Goal: Book appointment/travel/reservation

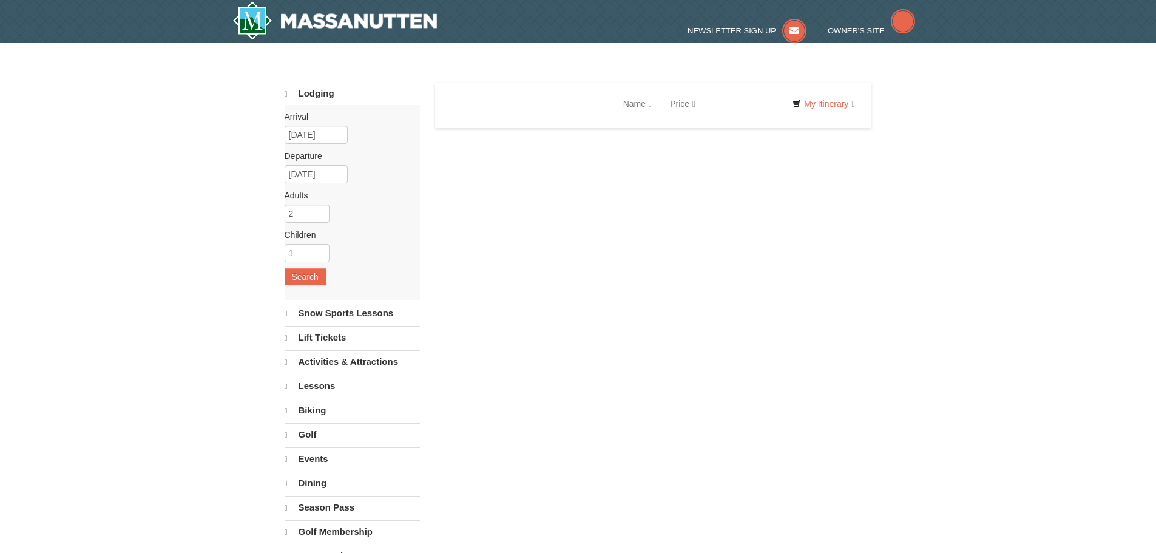
select select "10"
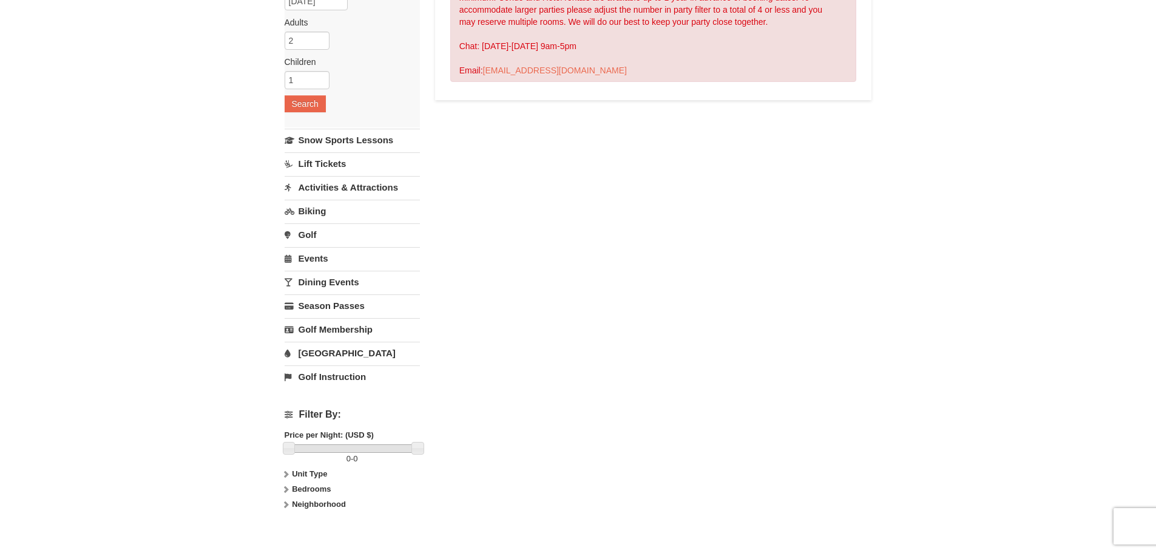
scroll to position [182, 0]
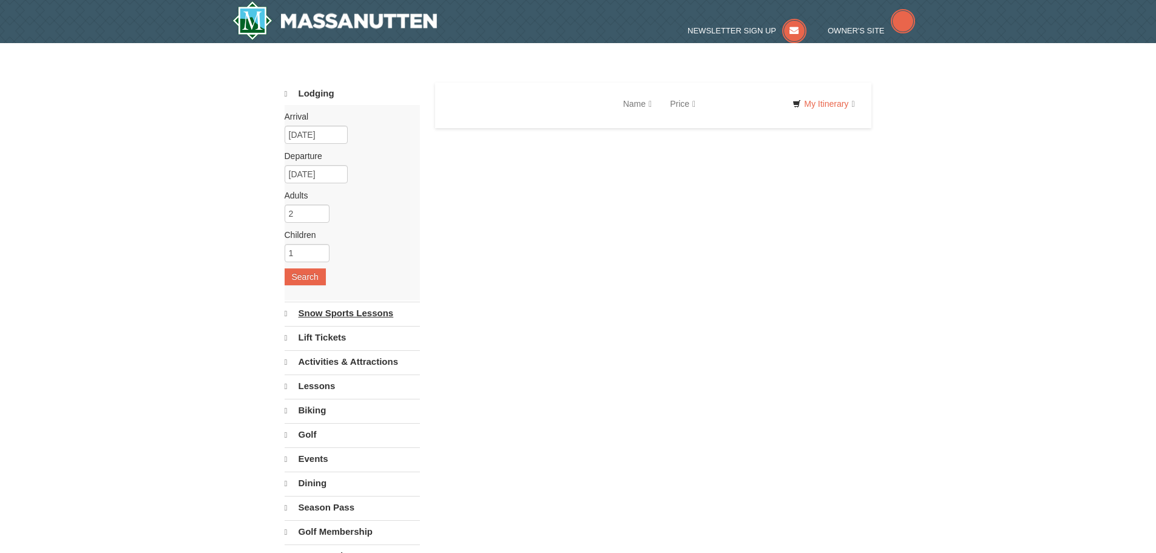
select select "10"
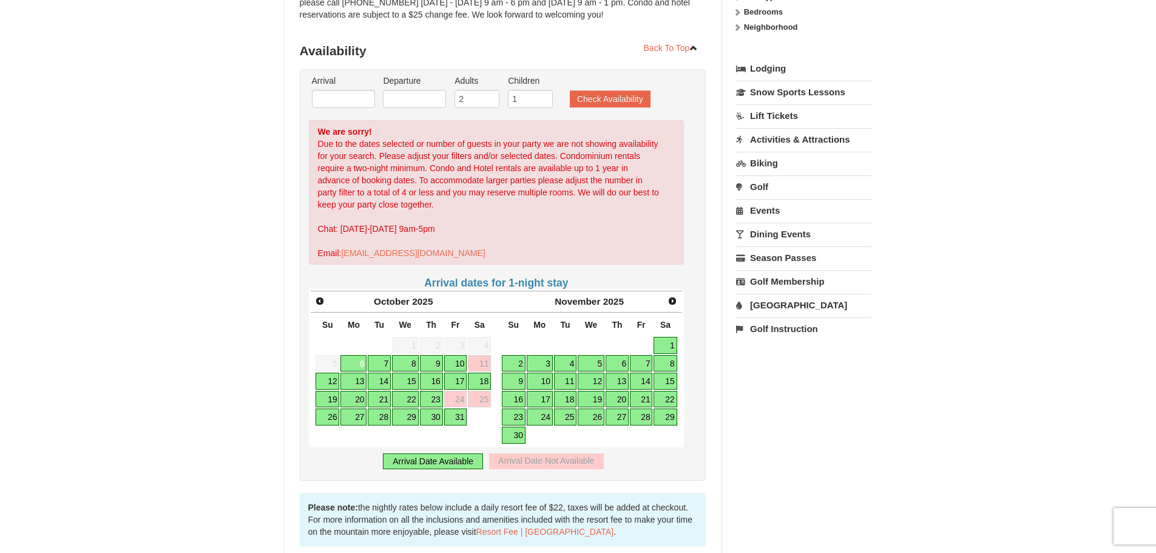
scroll to position [243, 0]
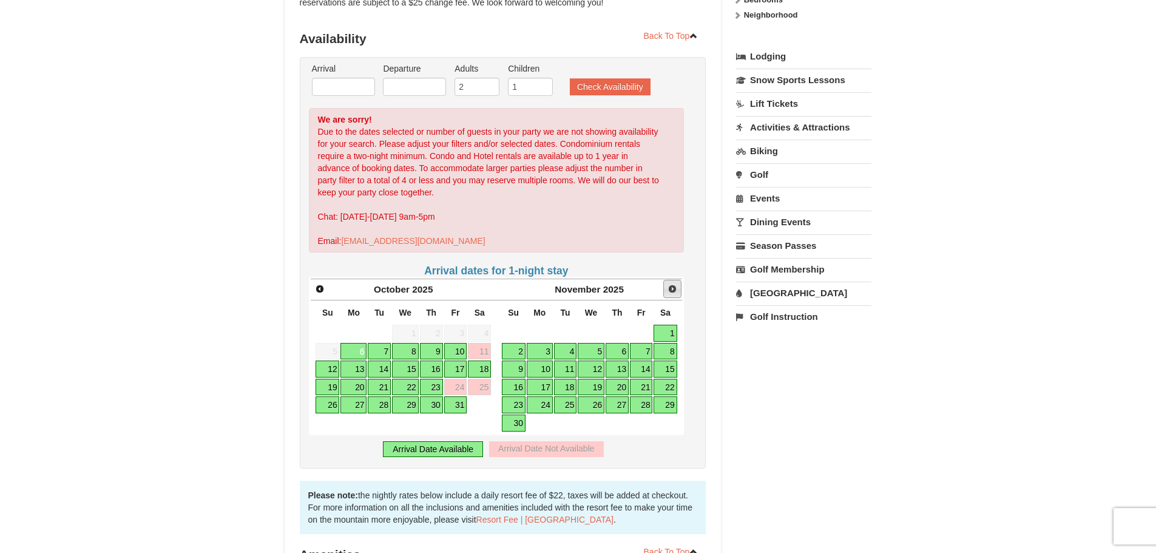
click at [675, 290] on span "Next" at bounding box center [672, 289] width 10 height 10
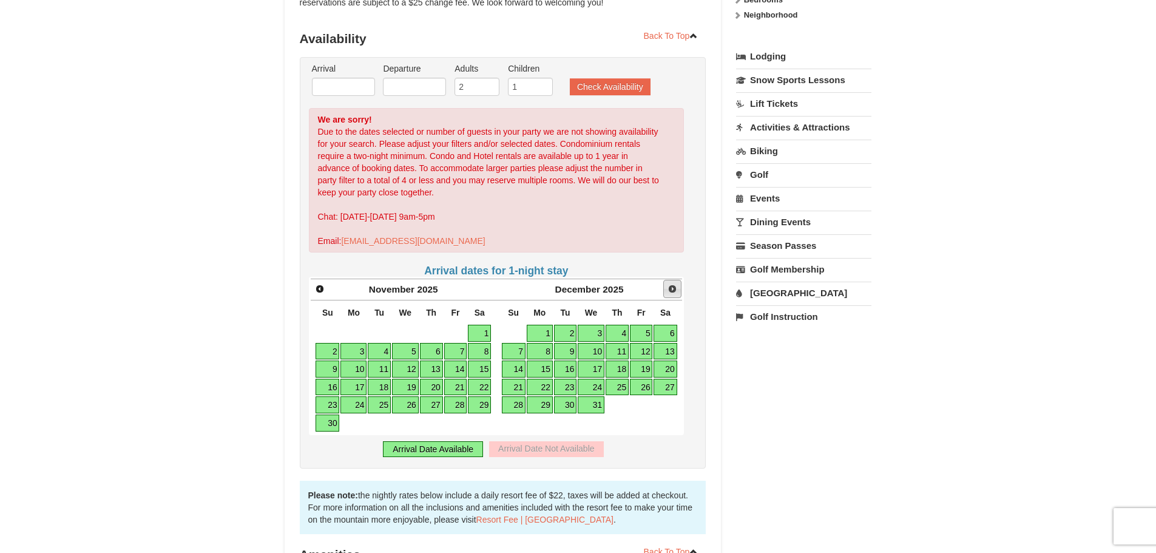
click at [675, 290] on span "Next" at bounding box center [672, 289] width 10 height 10
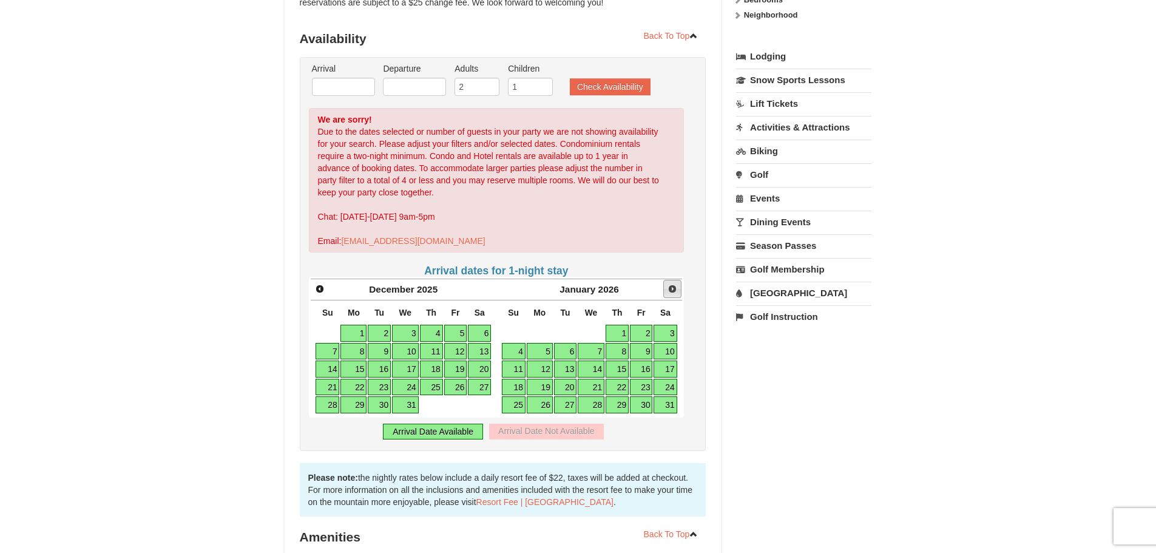
click at [675, 290] on span "Next" at bounding box center [672, 289] width 10 height 10
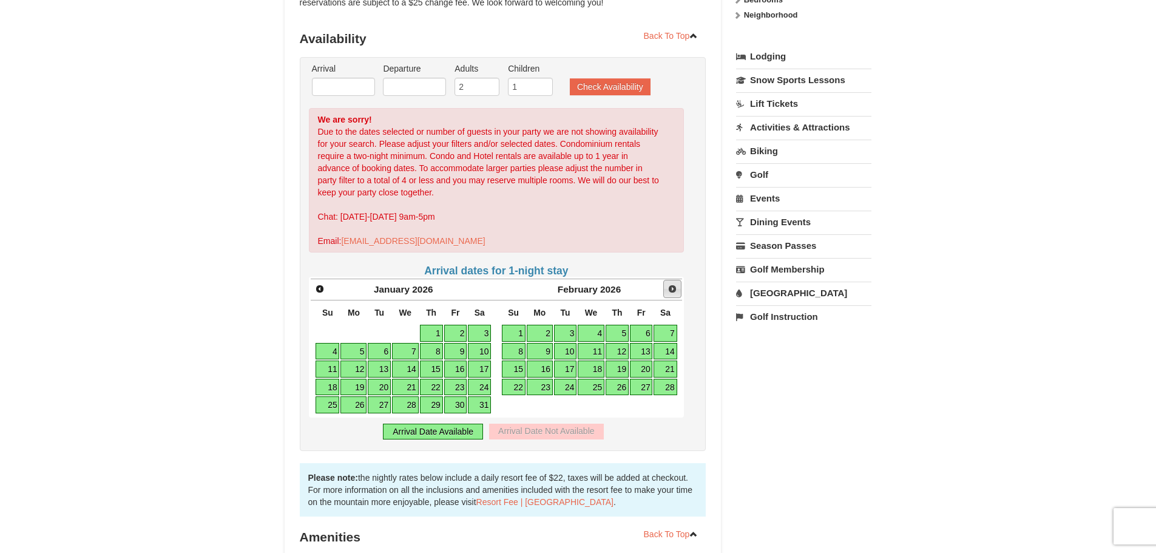
click at [675, 290] on span "Next" at bounding box center [672, 289] width 10 height 10
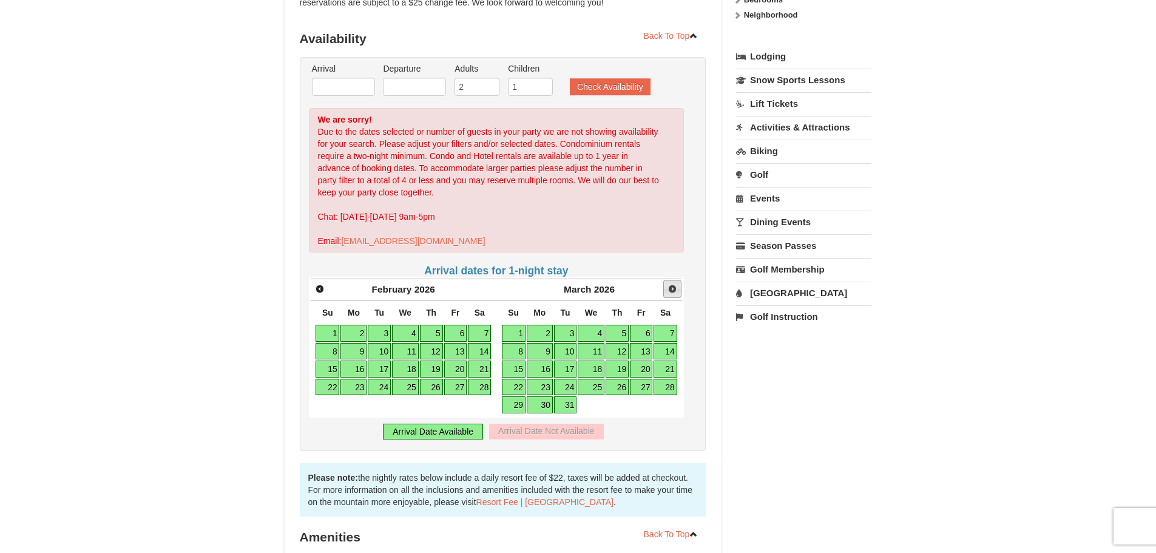
click at [675, 290] on span "Next" at bounding box center [672, 289] width 10 height 10
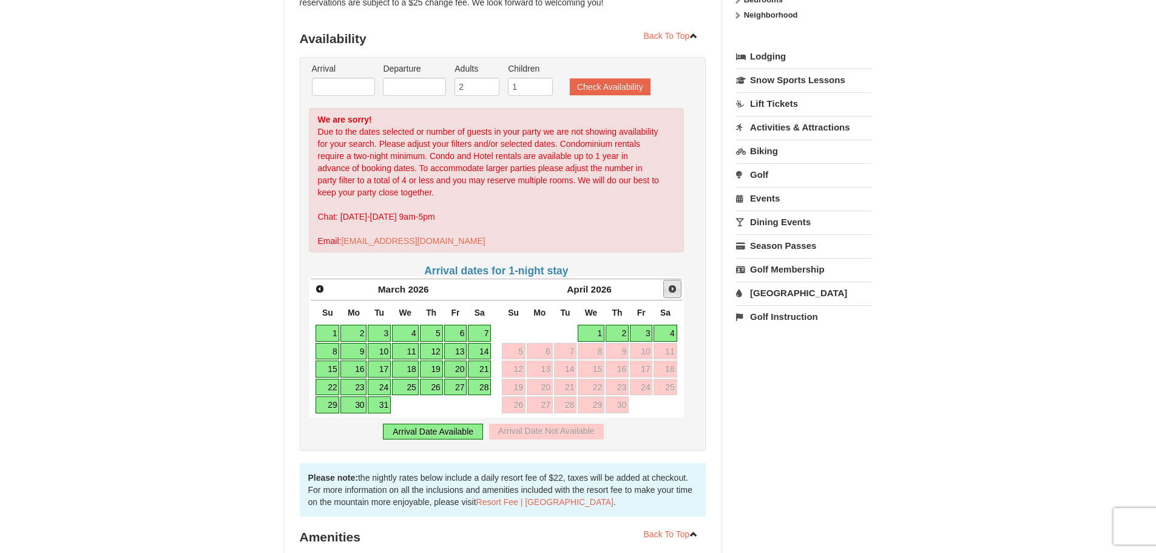
click at [675, 290] on span "Next" at bounding box center [672, 289] width 10 height 10
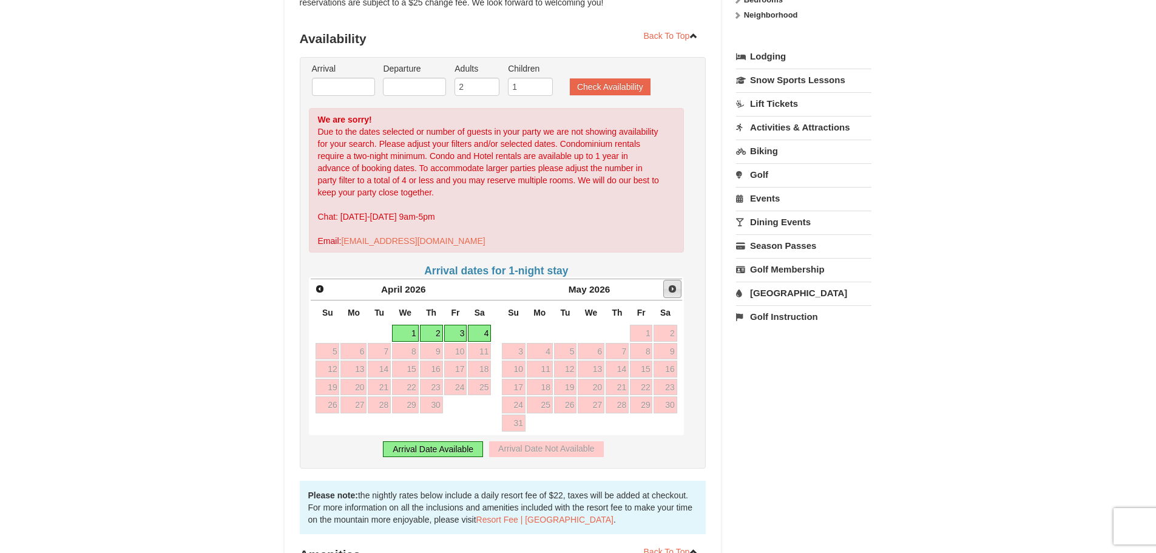
click at [675, 290] on span "Next" at bounding box center [672, 289] width 10 height 10
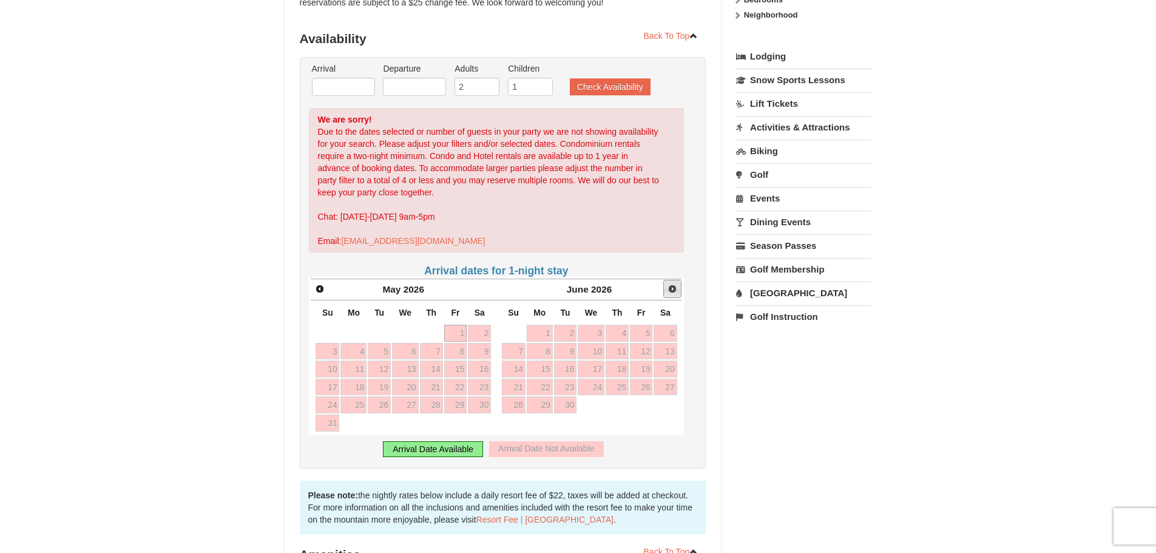
click at [675, 290] on span "Next" at bounding box center [672, 289] width 10 height 10
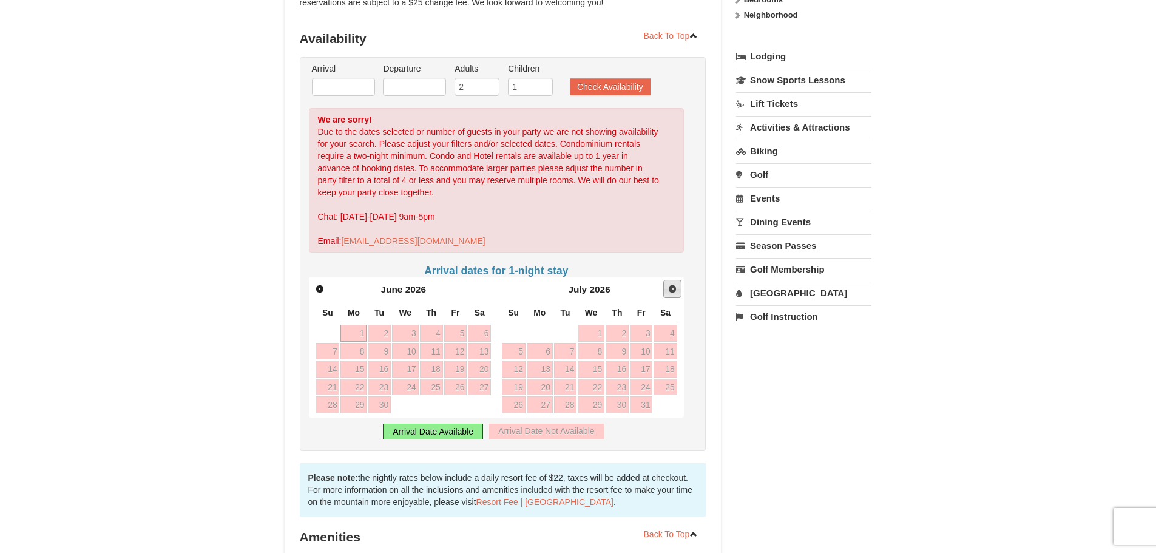
click at [675, 290] on span "Next" at bounding box center [672, 289] width 10 height 10
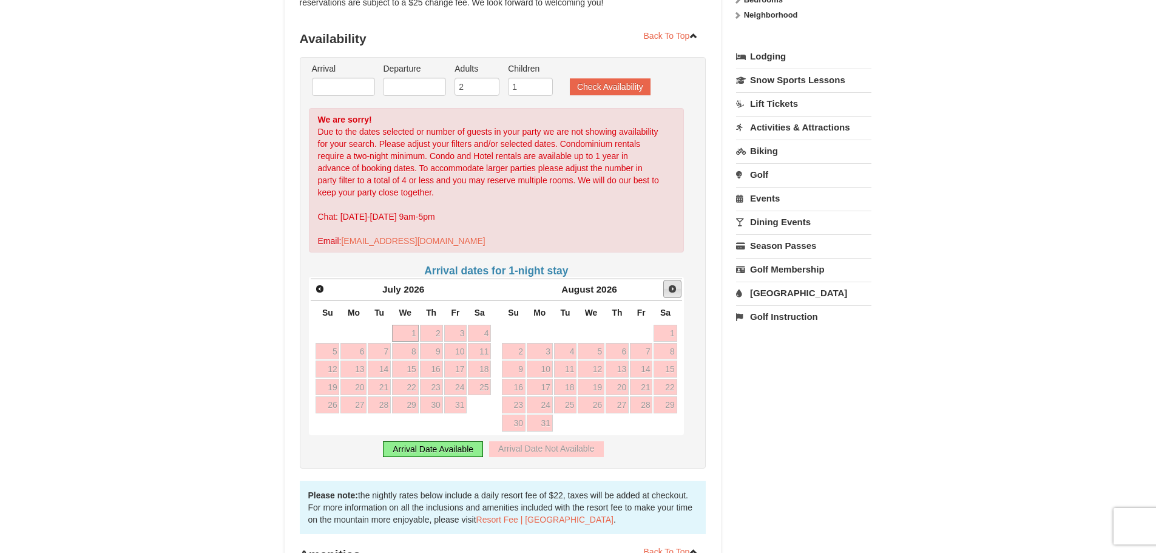
click at [675, 290] on span "Next" at bounding box center [672, 289] width 10 height 10
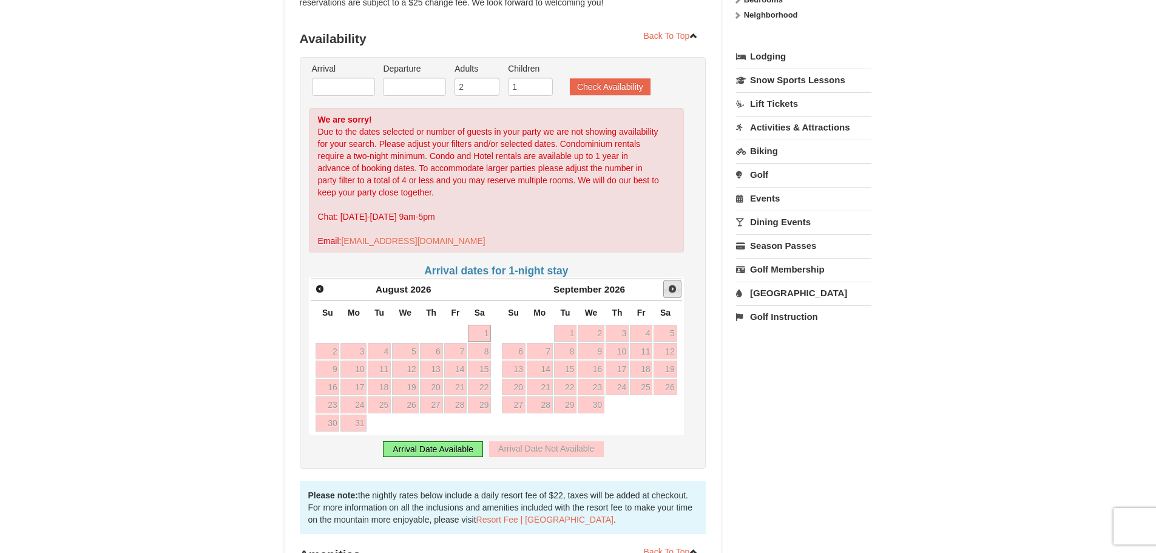
click at [675, 290] on span "Next" at bounding box center [672, 289] width 10 height 10
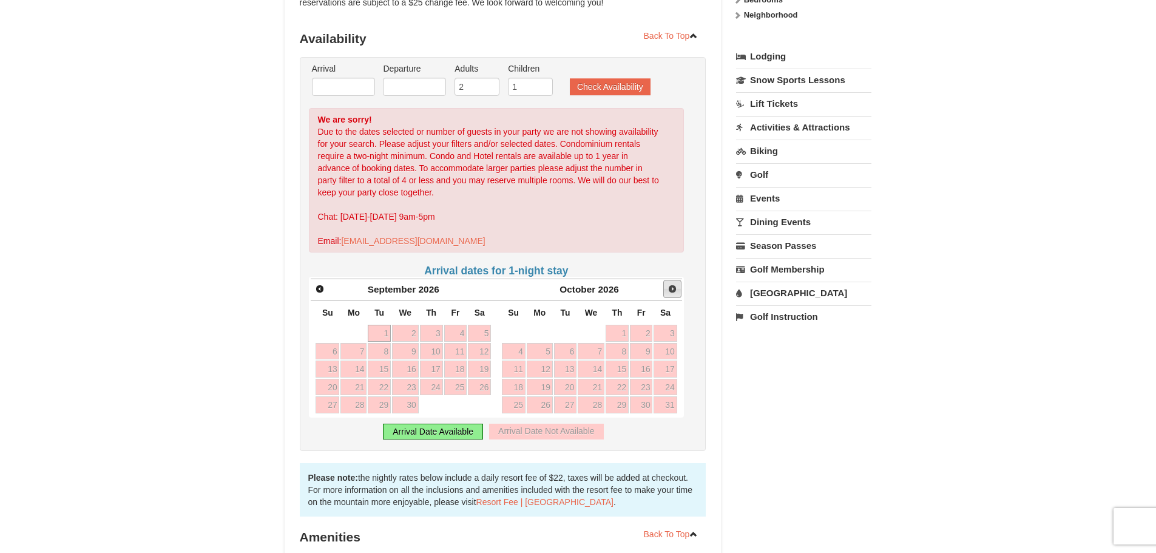
click at [675, 290] on span "Next" at bounding box center [672, 289] width 10 height 10
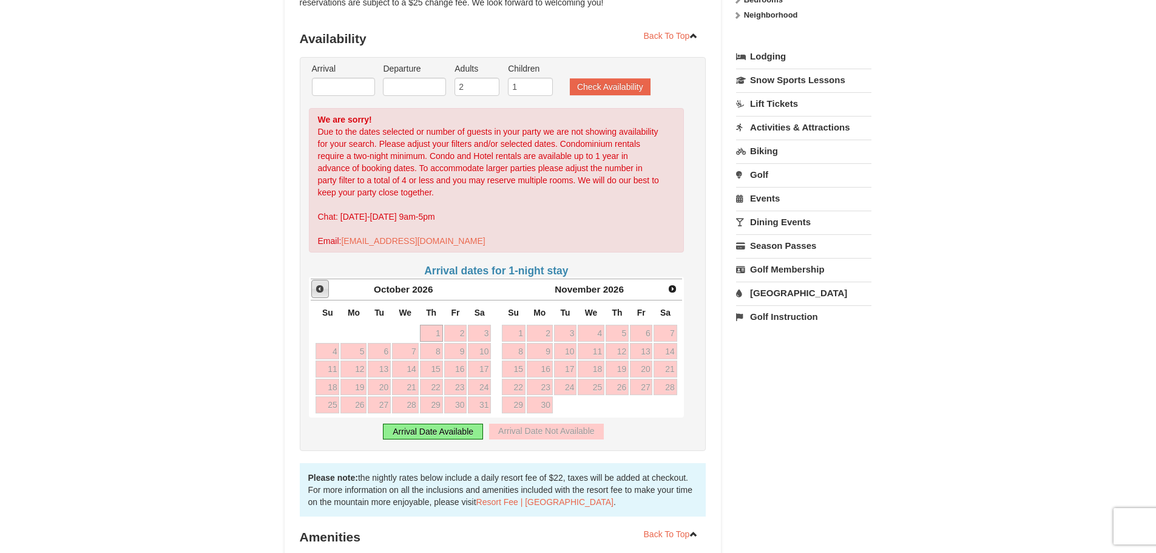
click at [313, 288] on link "Prev" at bounding box center [320, 289] width 18 height 18
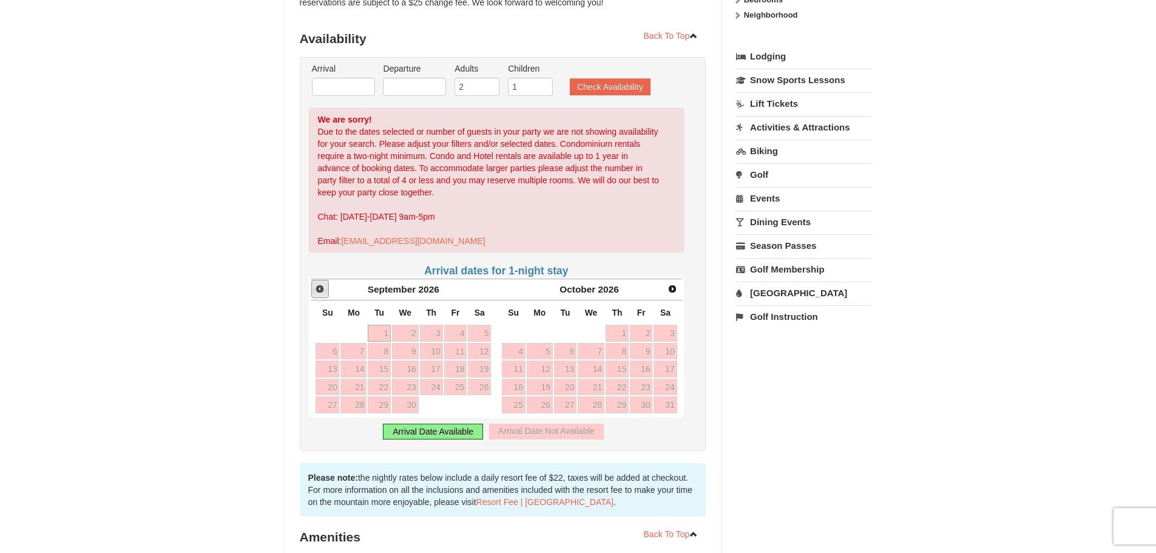
click at [313, 288] on link "Prev" at bounding box center [320, 289] width 18 height 18
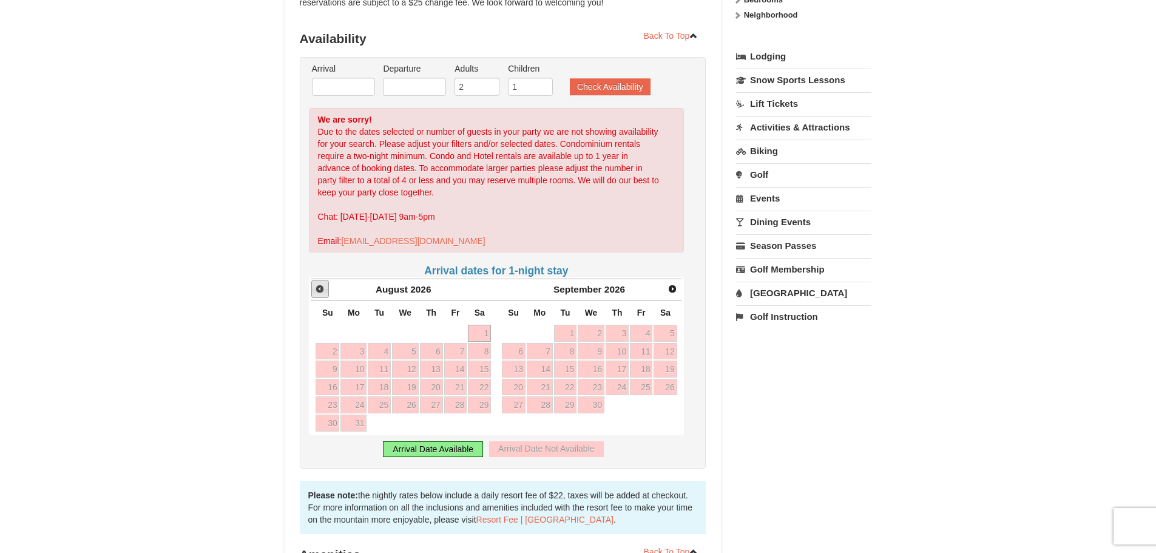
click at [313, 288] on link "Prev" at bounding box center [320, 289] width 18 height 18
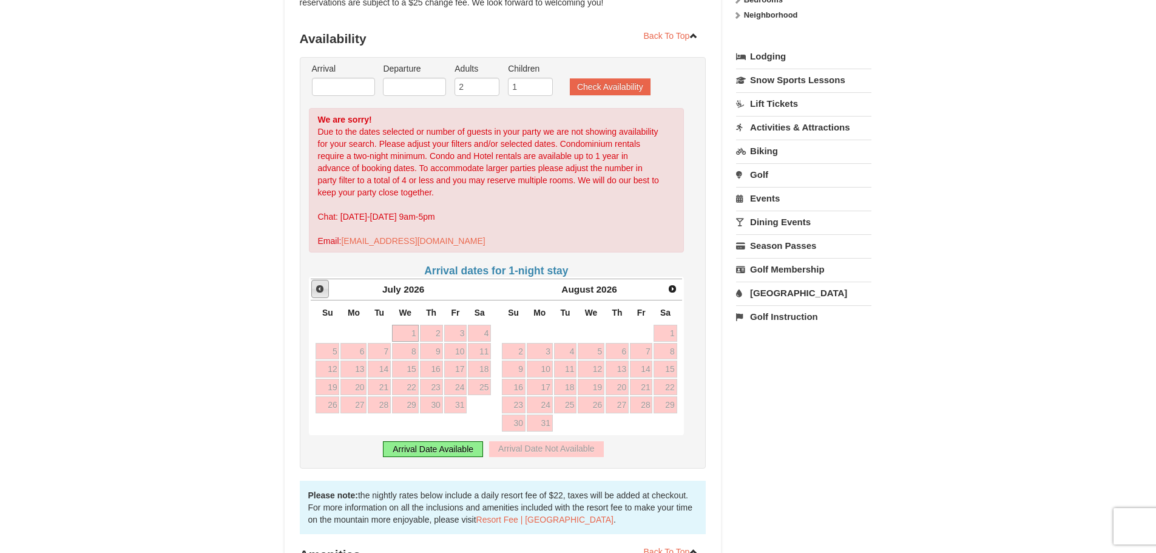
click at [313, 288] on link "Prev" at bounding box center [320, 289] width 18 height 18
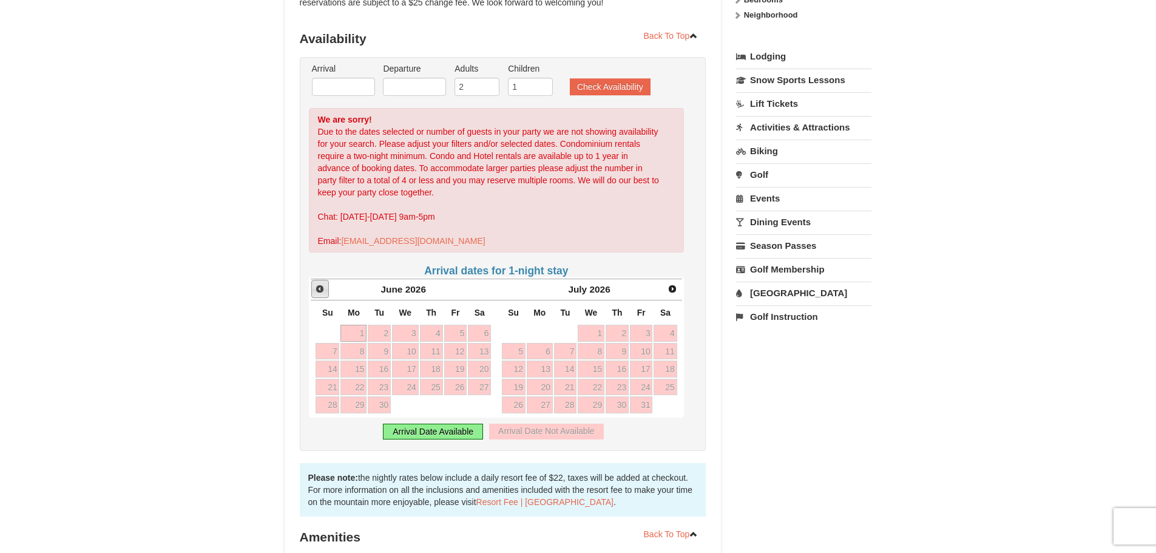
click at [313, 288] on link "Prev" at bounding box center [320, 289] width 18 height 18
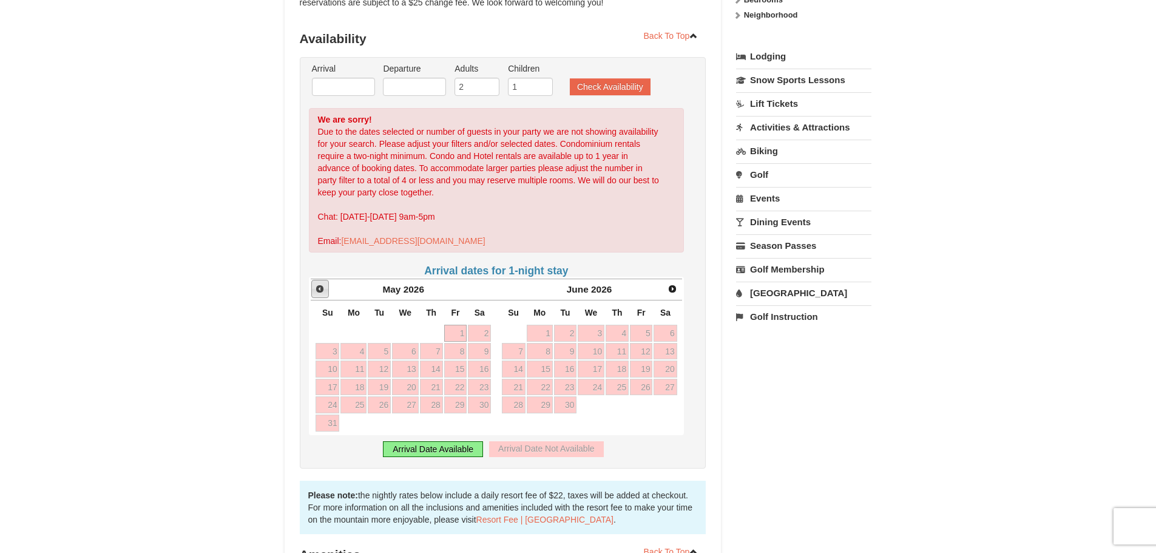
click at [313, 288] on link "Prev" at bounding box center [320, 289] width 18 height 18
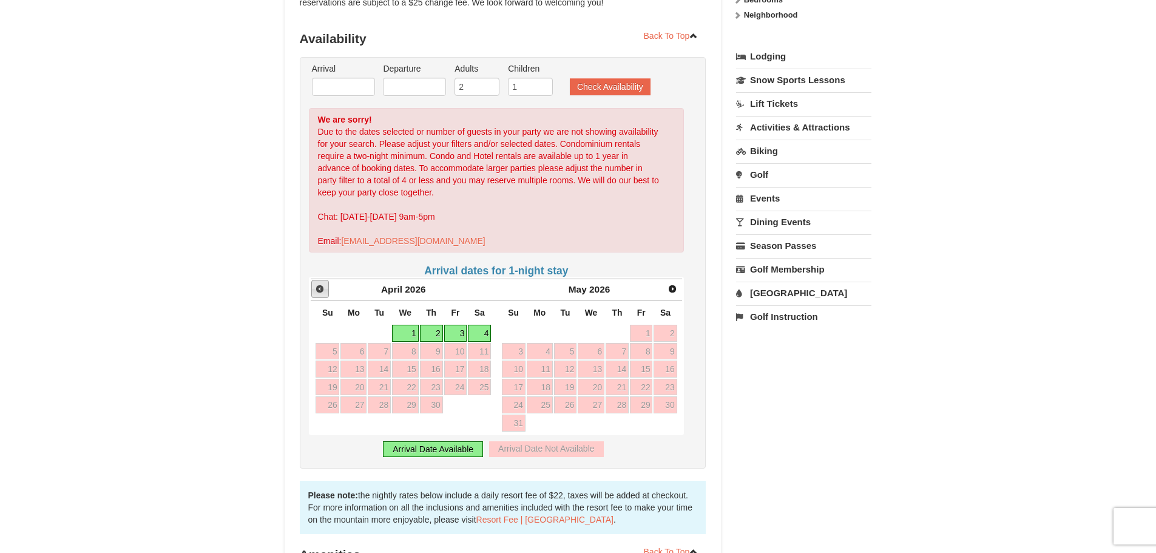
click at [313, 288] on link "Prev" at bounding box center [320, 289] width 18 height 18
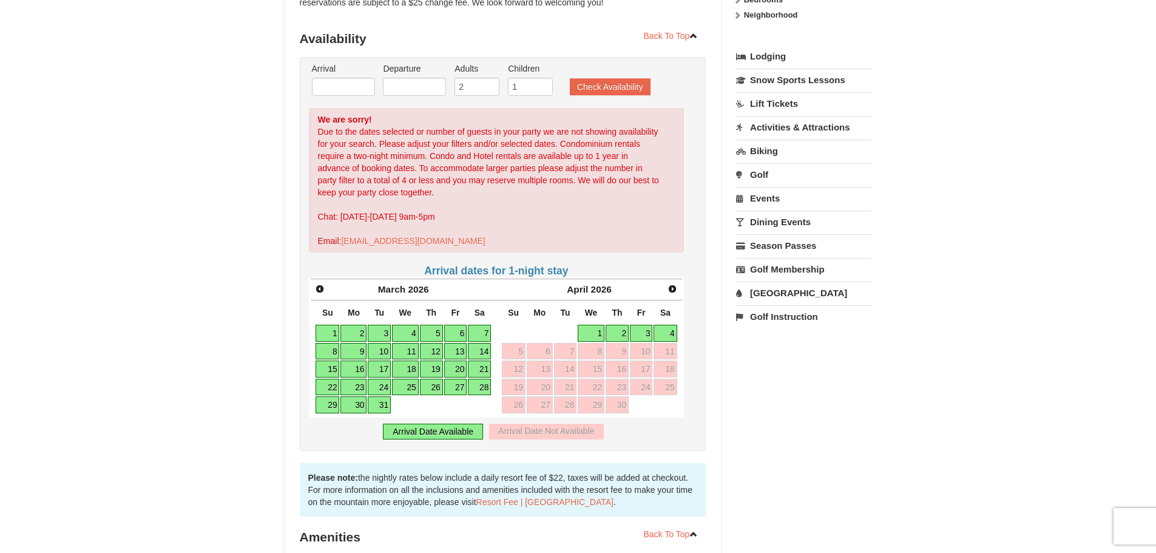
click at [457, 386] on link "27" at bounding box center [455, 387] width 23 height 17
type input "03/27/2026"
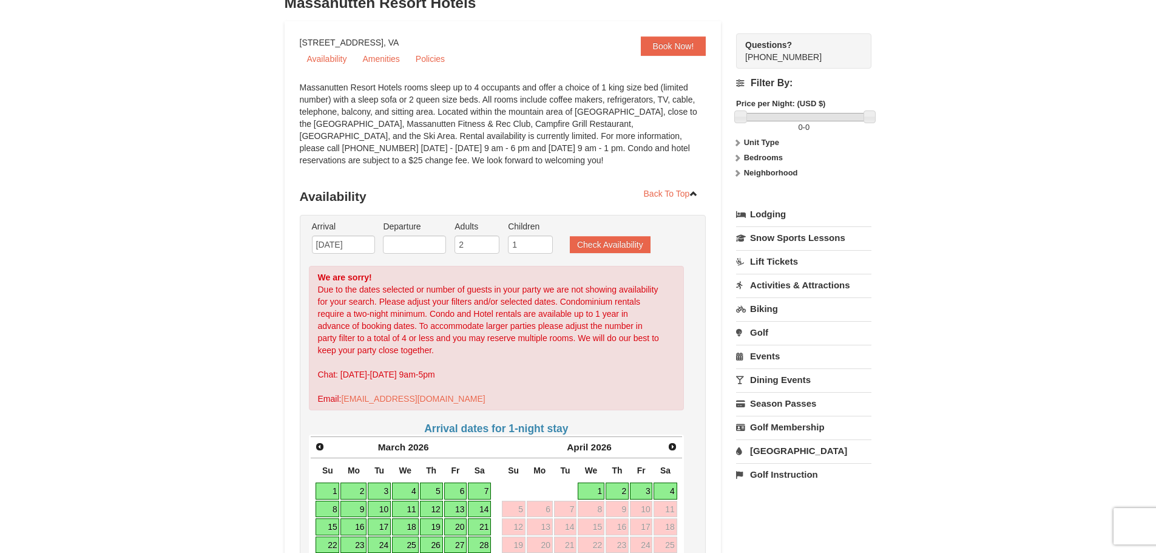
scroll to position [61, 0]
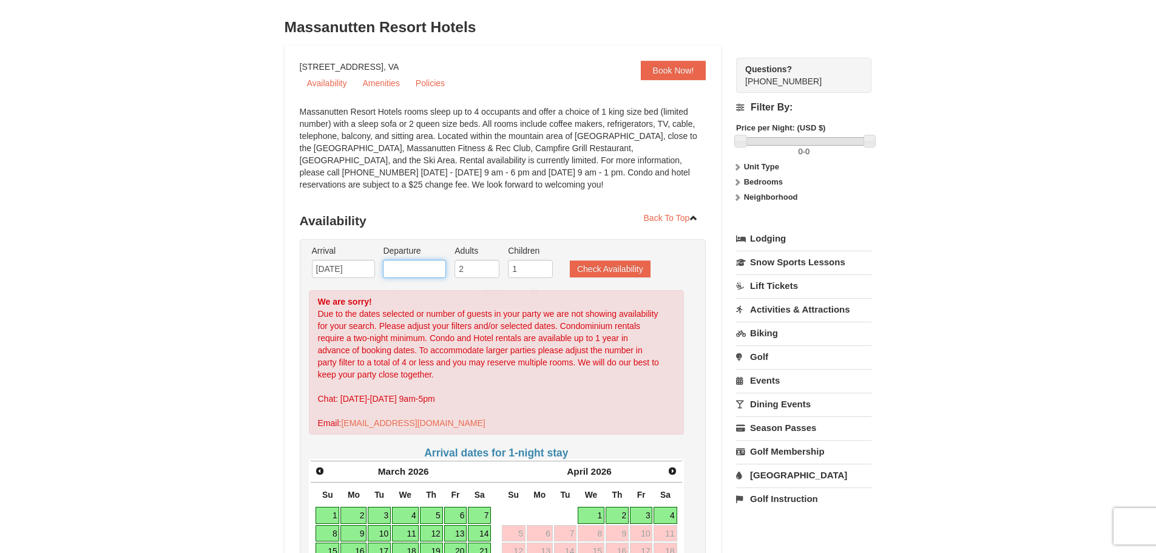
click at [401, 268] on input "text" at bounding box center [414, 269] width 63 height 18
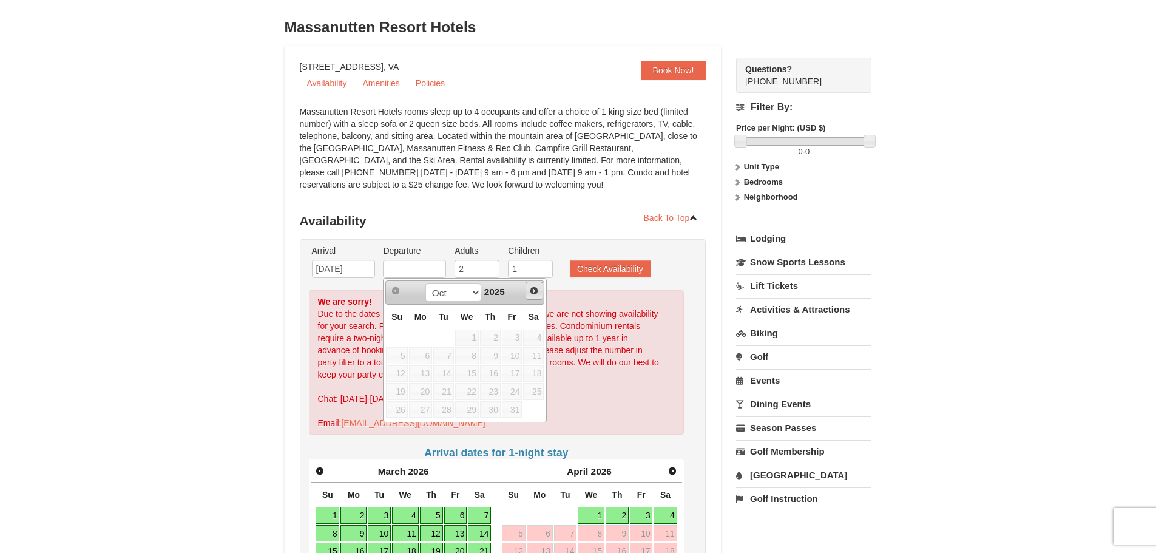
click at [535, 295] on span "Next" at bounding box center [534, 291] width 10 height 10
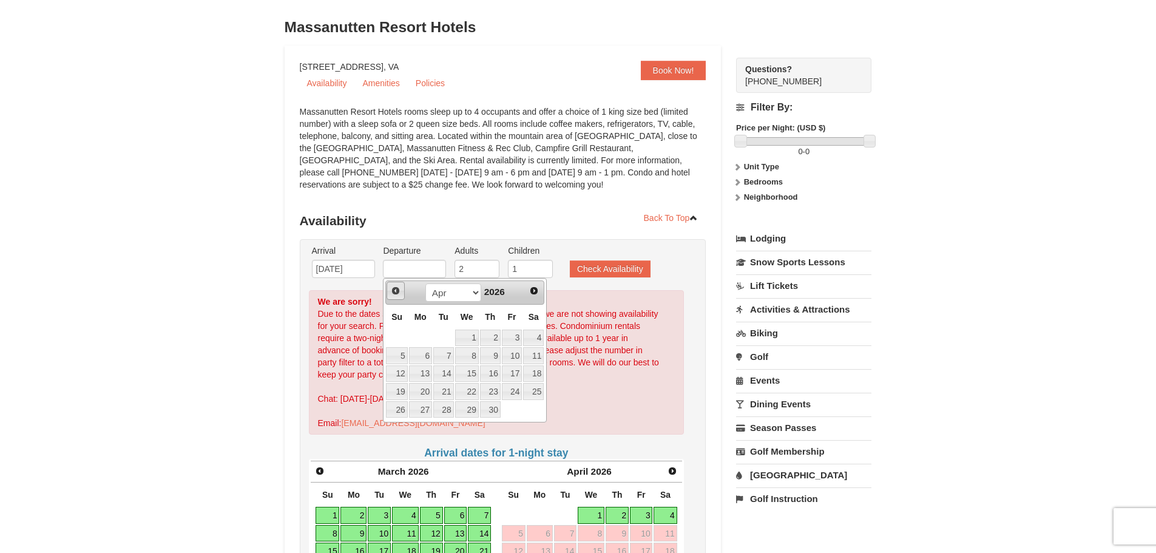
click at [396, 294] on span "Prev" at bounding box center [396, 291] width 10 height 10
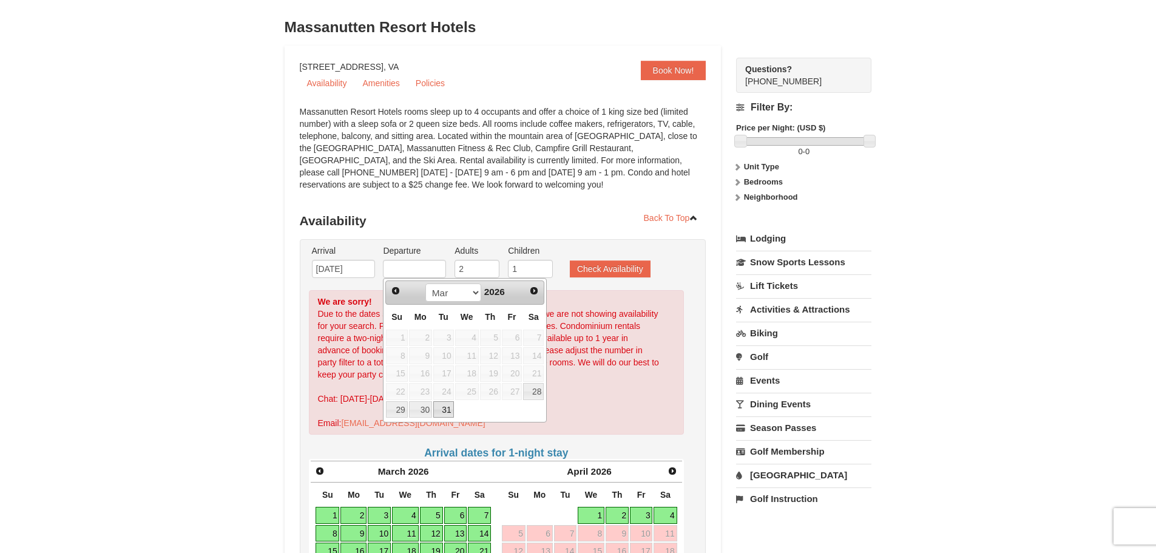
click at [442, 410] on link "31" at bounding box center [443, 409] width 21 height 17
type input "03/31/2026"
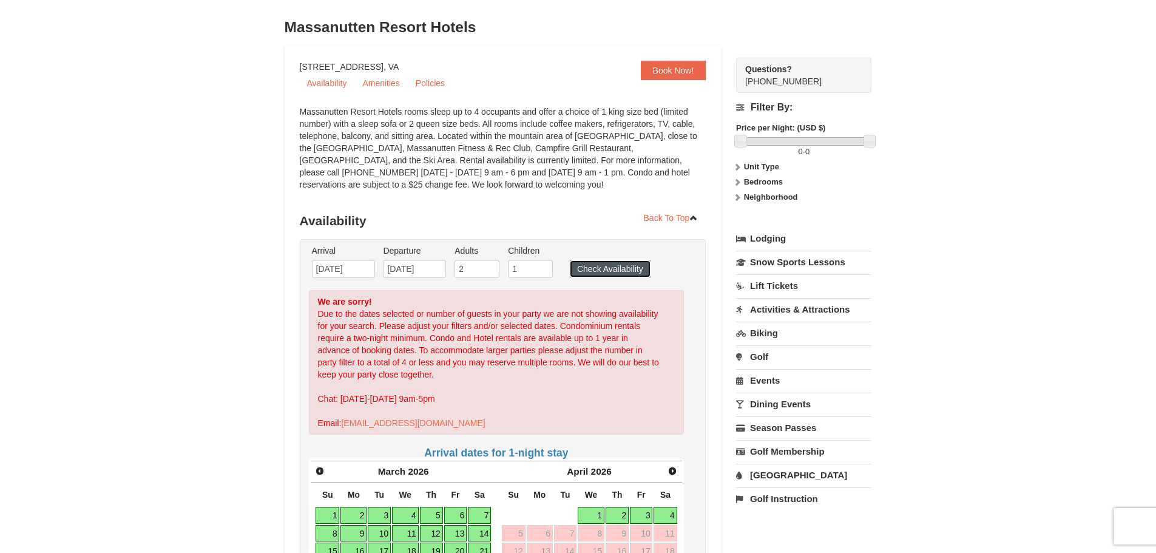
click at [607, 268] on button "Check Availability" at bounding box center [610, 268] width 81 height 17
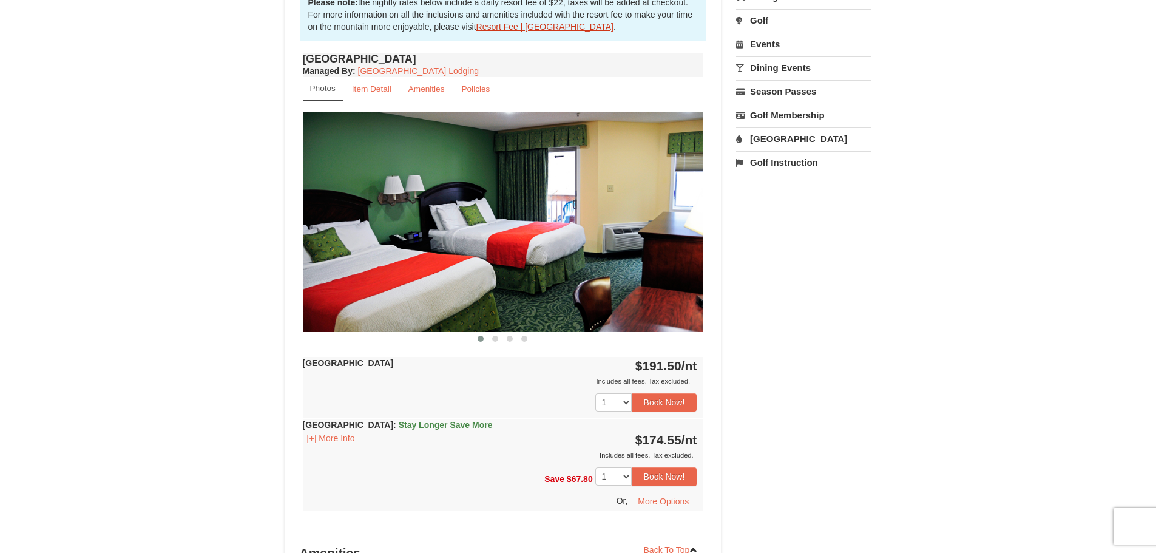
scroll to position [391, 0]
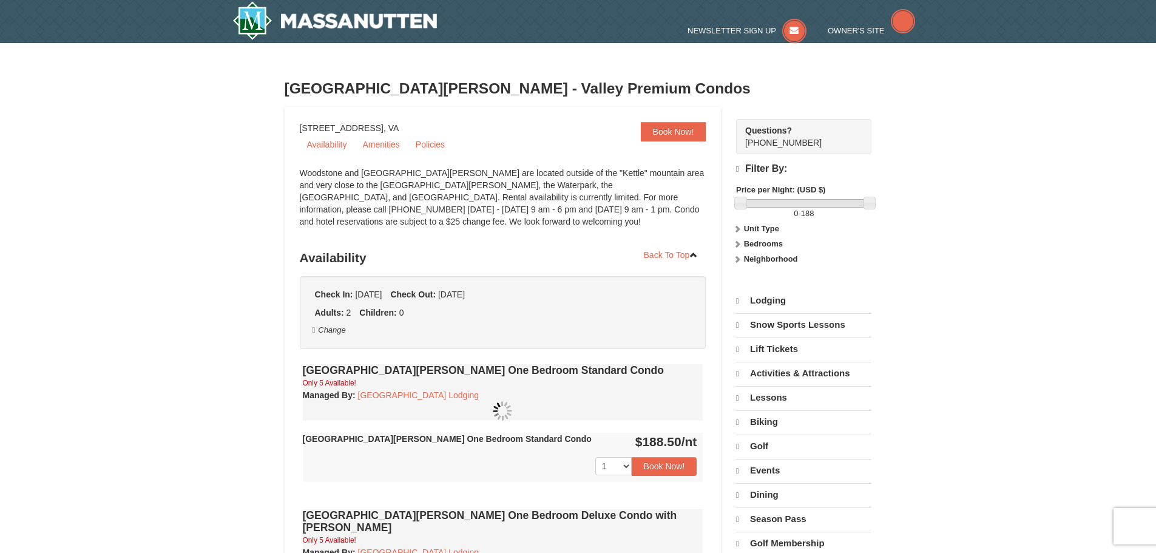
select select "10"
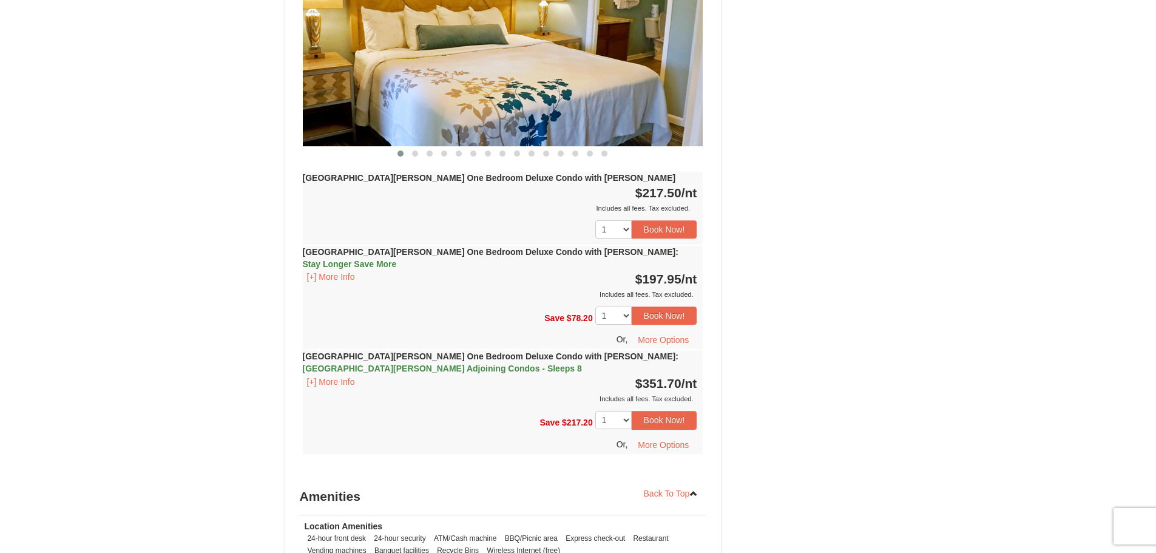
scroll to position [789, 0]
